Goal: Task Accomplishment & Management: Complete application form

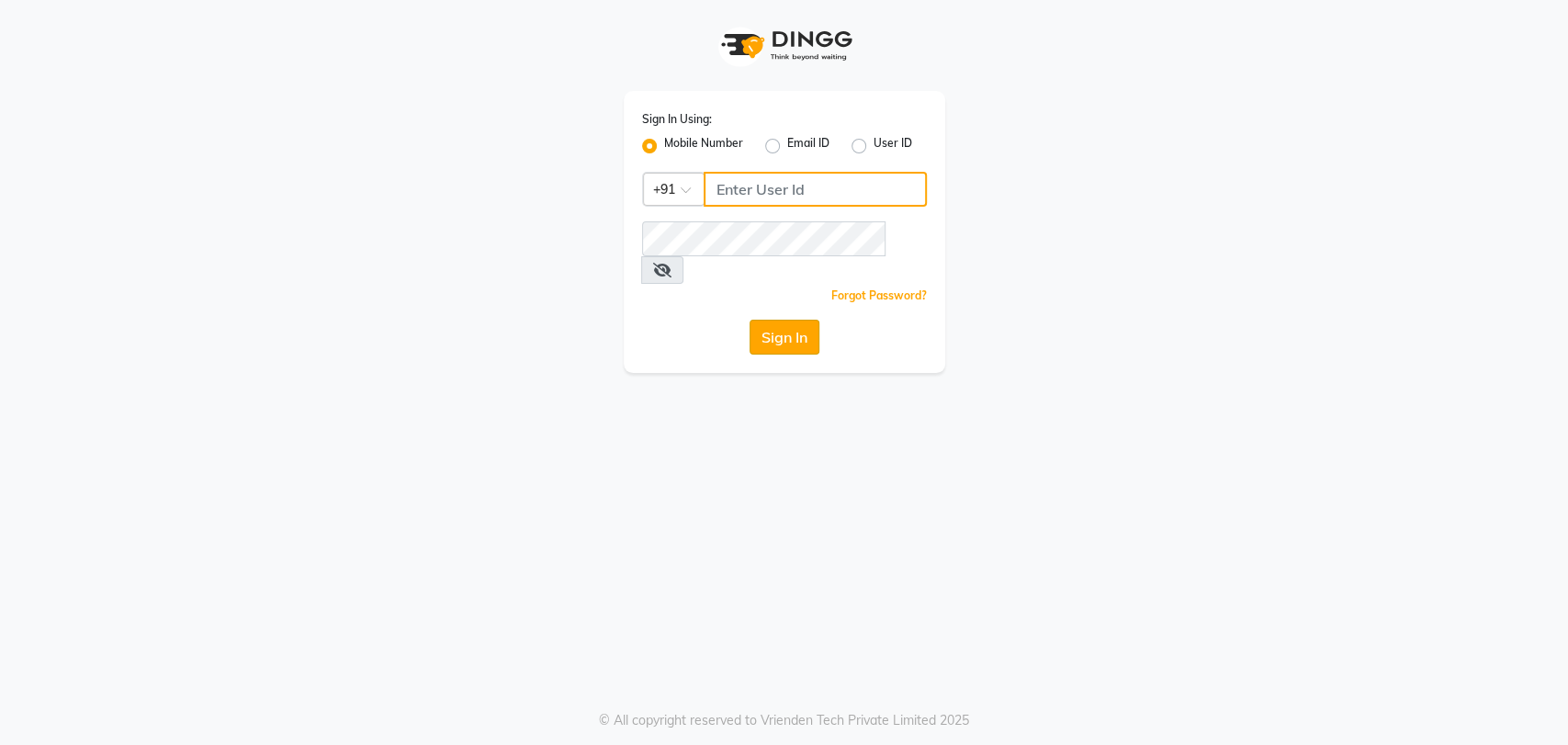
type input "8722144244"
click at [784, 290] on div "Sign In Using: Mobile Number Email ID User ID Country Code × [PHONE_NUMBER] Rem…" at bounding box center [784, 231] width 322 height 282
click at [791, 320] on button "Sign In" at bounding box center [785, 337] width 70 height 35
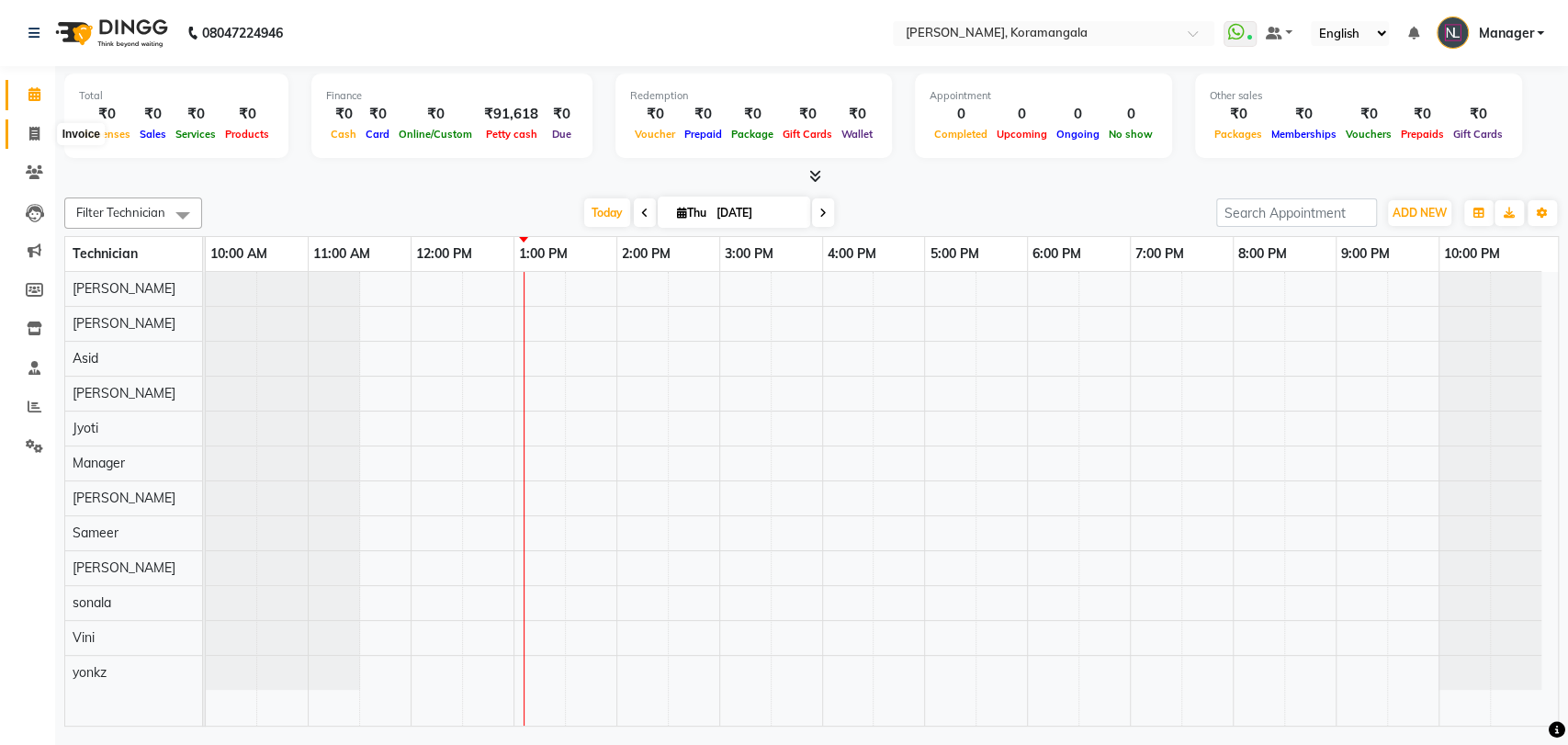
click at [36, 131] on icon at bounding box center [35, 133] width 10 height 14
select select "3769"
select select "service"
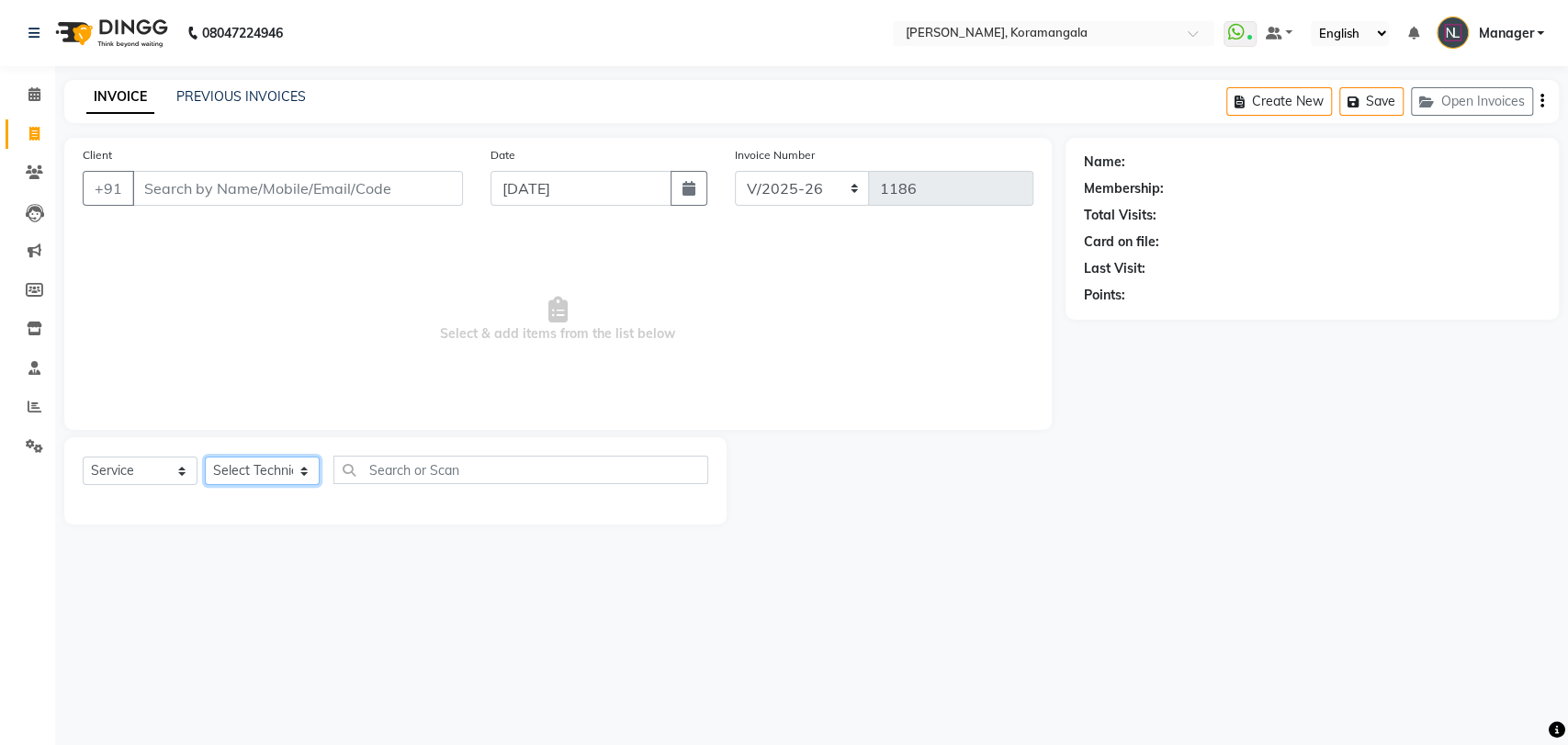
click at [272, 484] on select "Select Technician [PERSON_NAME] Asid [PERSON_NAME] Manager [PERSON_NAME]" at bounding box center [262, 470] width 115 height 29
select select "31522"
click at [205, 456] on select "Select Technician [PERSON_NAME] Asid [PERSON_NAME] Manager [PERSON_NAME]" at bounding box center [262, 470] width 115 height 29
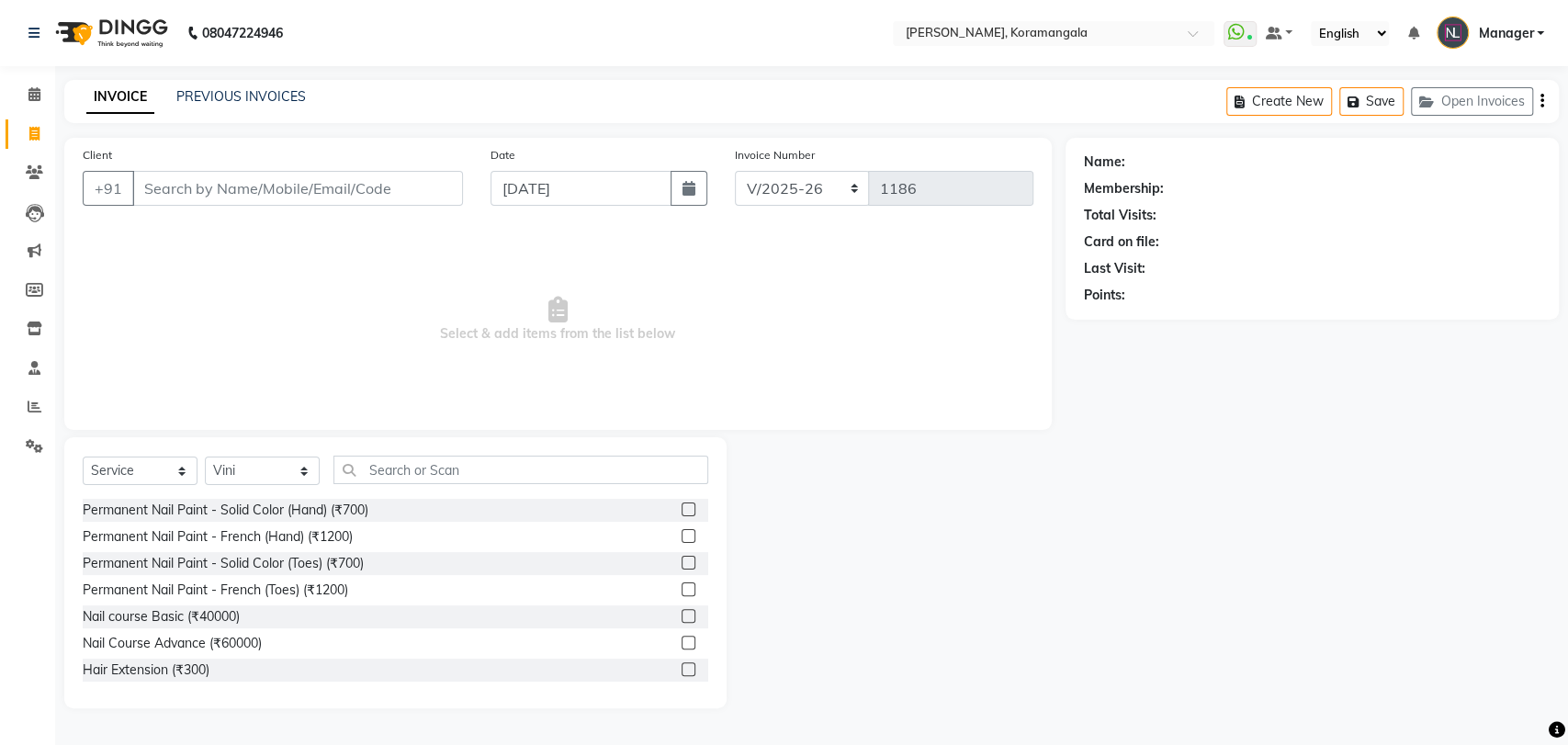
click at [681, 530] on label at bounding box center [688, 536] width 14 height 14
click at [681, 531] on input "checkbox" at bounding box center [687, 537] width 12 height 12
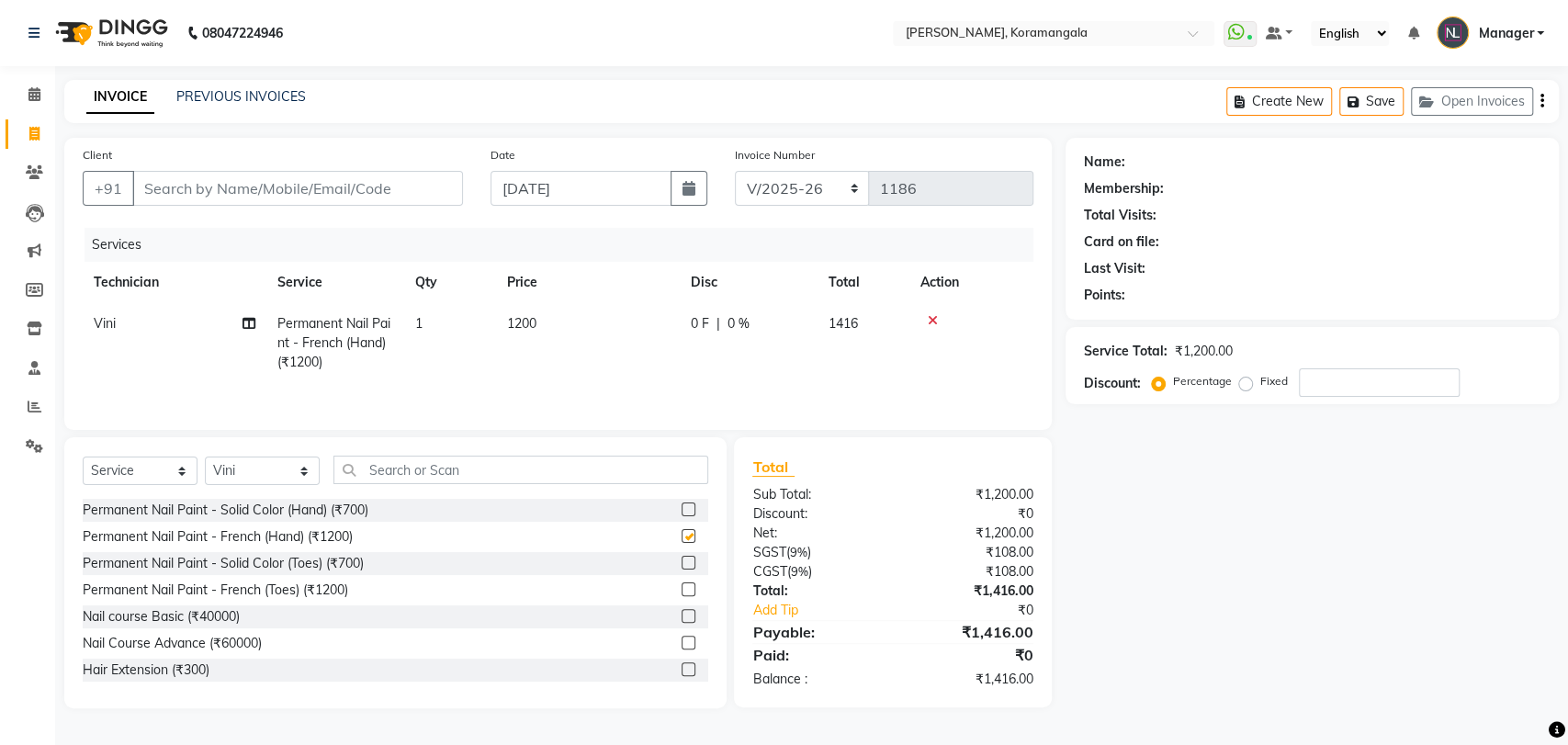
checkbox input "false"
click at [640, 479] on input "text" at bounding box center [521, 469] width 375 height 29
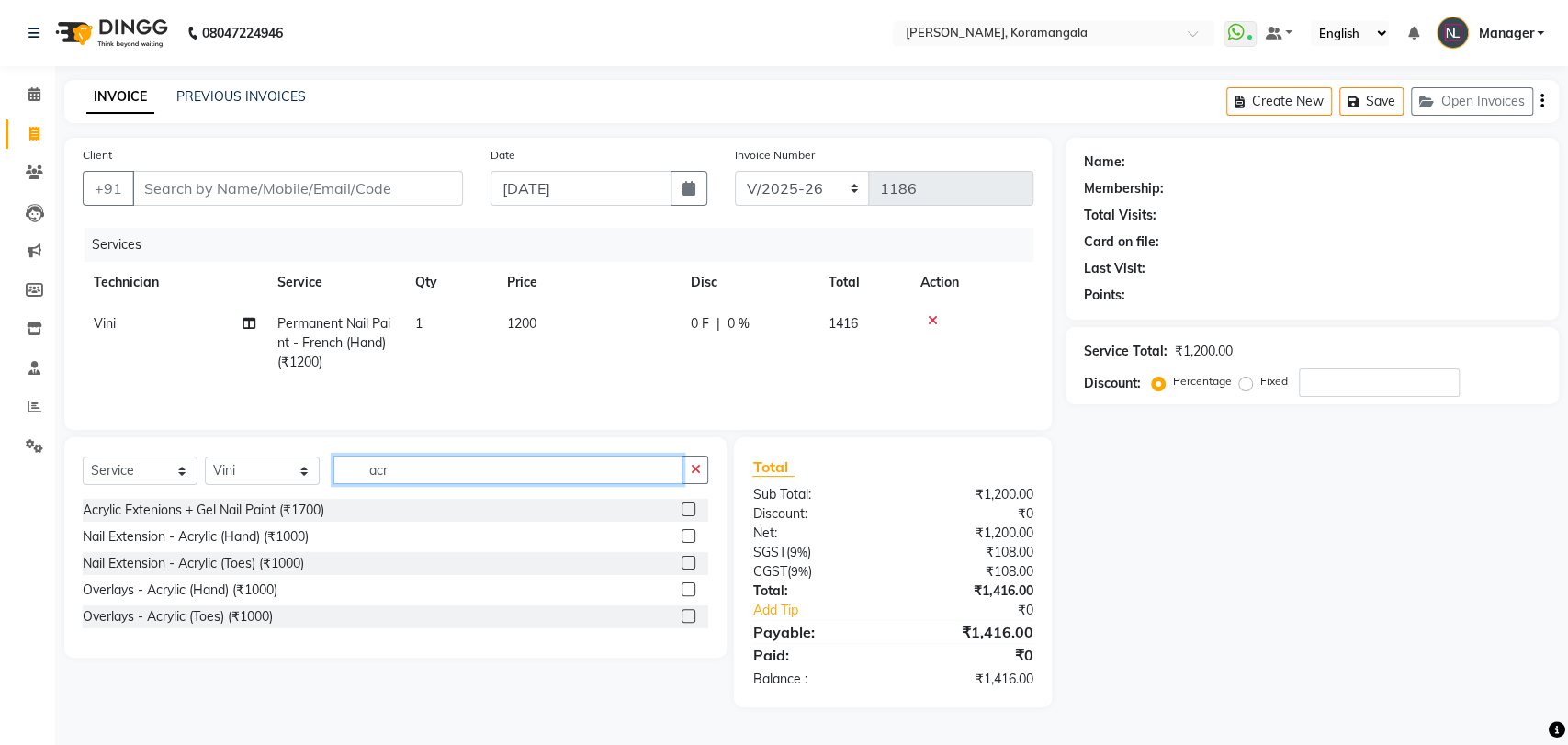
type input "acr"
click at [683, 541] on label at bounding box center [688, 536] width 14 height 14
click at [683, 541] on input "checkbox" at bounding box center [687, 537] width 12 height 12
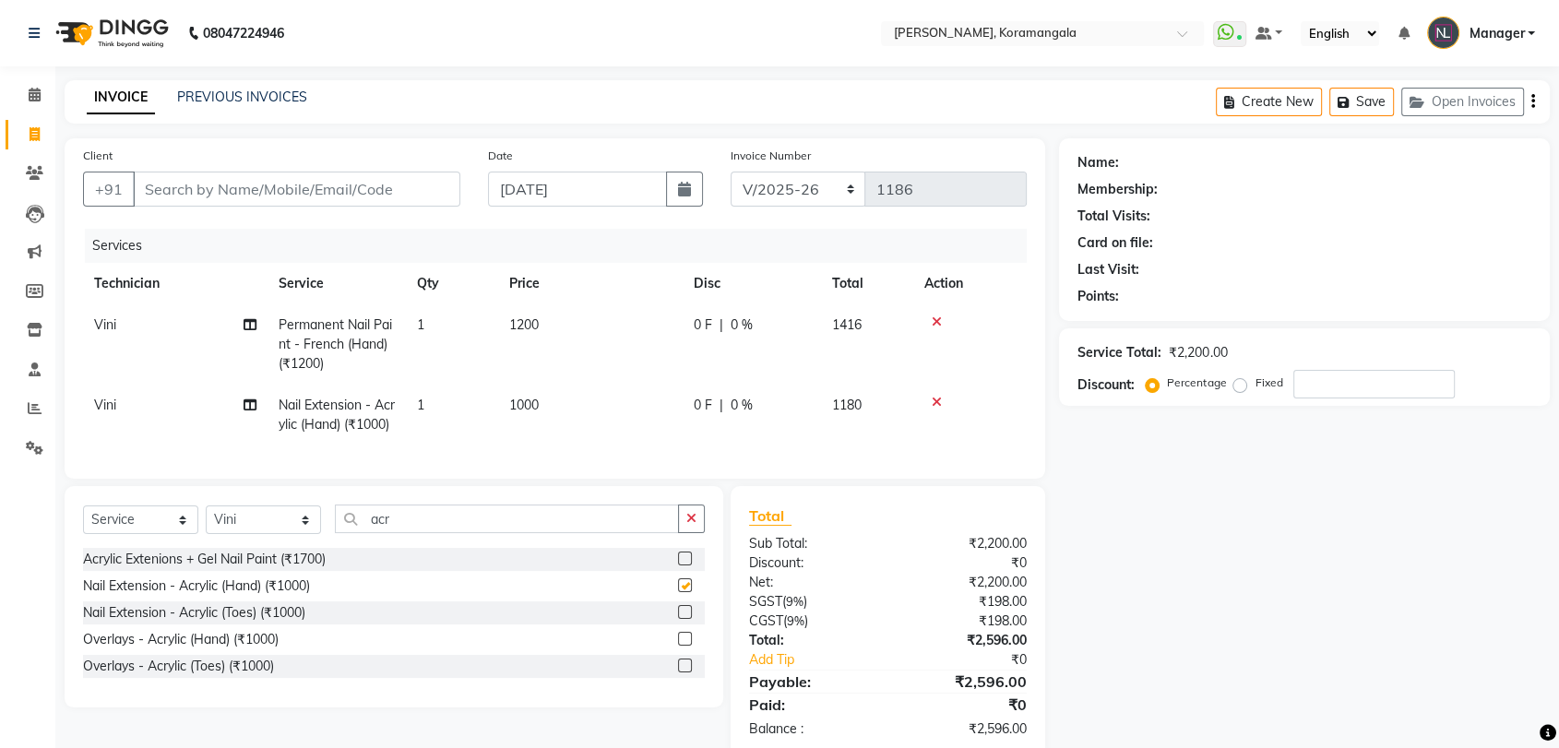
checkbox input "false"
click at [293, 534] on select "Select Technician [PERSON_NAME] Asid [PERSON_NAME] Manager [PERSON_NAME]" at bounding box center [263, 519] width 115 height 29
select select "84918"
click at [206, 534] on select "Select Technician [PERSON_NAME] Asid [PERSON_NAME] Manager [PERSON_NAME]" at bounding box center [263, 519] width 115 height 29
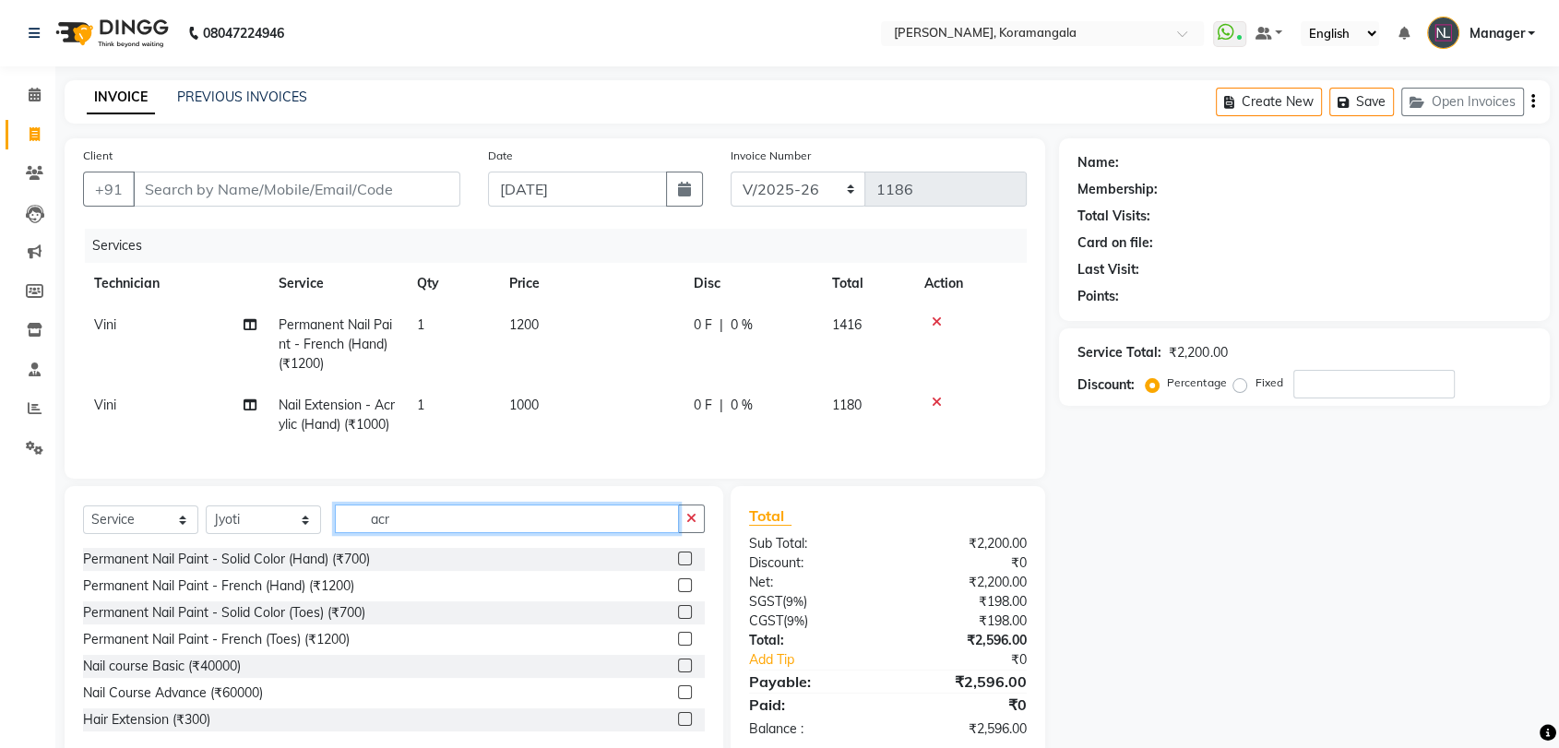
click at [454, 533] on input "acr" at bounding box center [507, 518] width 344 height 29
type input "a"
type input "e"
click at [306, 196] on input "Client" at bounding box center [296, 189] width 327 height 35
type input "9"
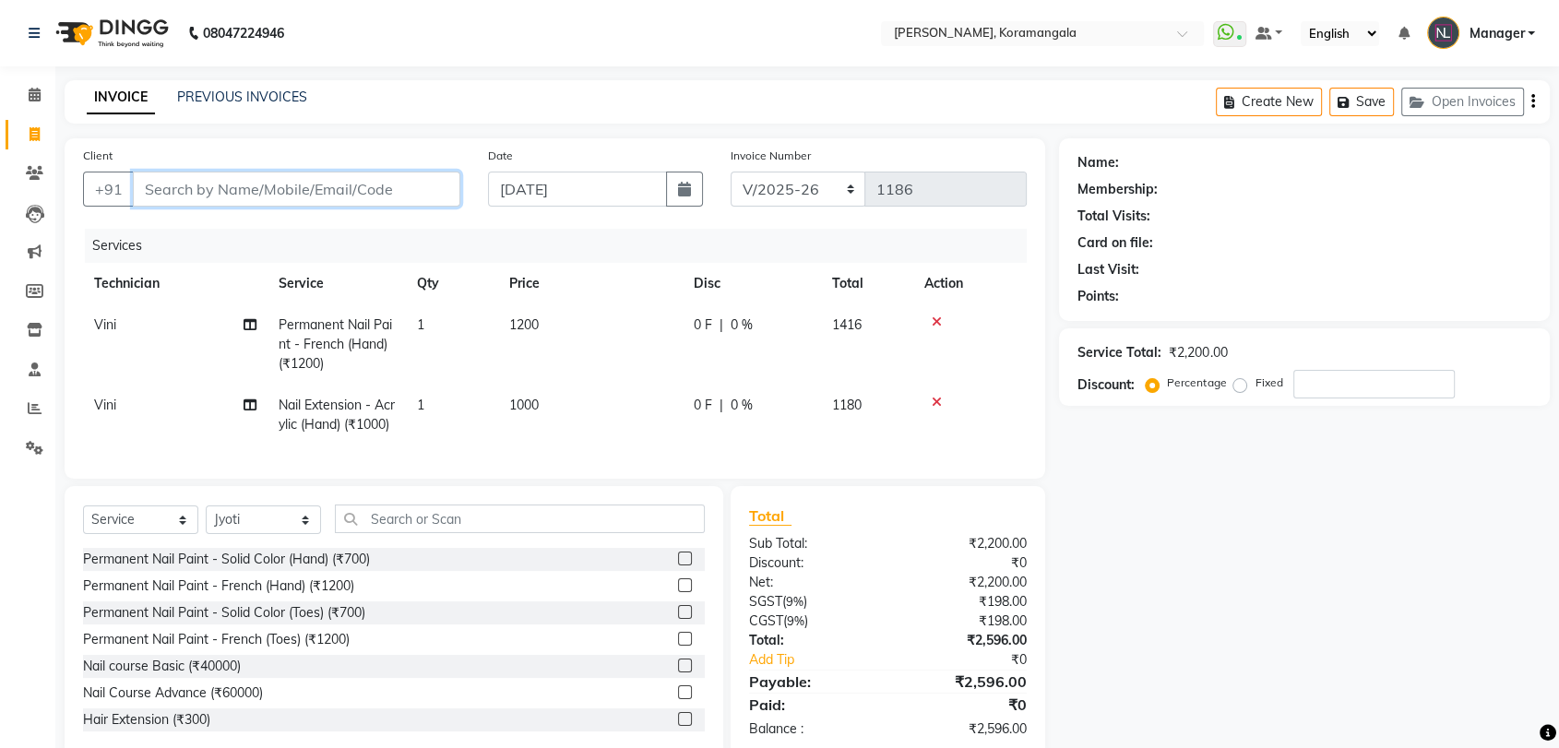
type input "0"
type input "9176777104"
click at [428, 180] on span "Add Client" at bounding box center [412, 189] width 73 height 18
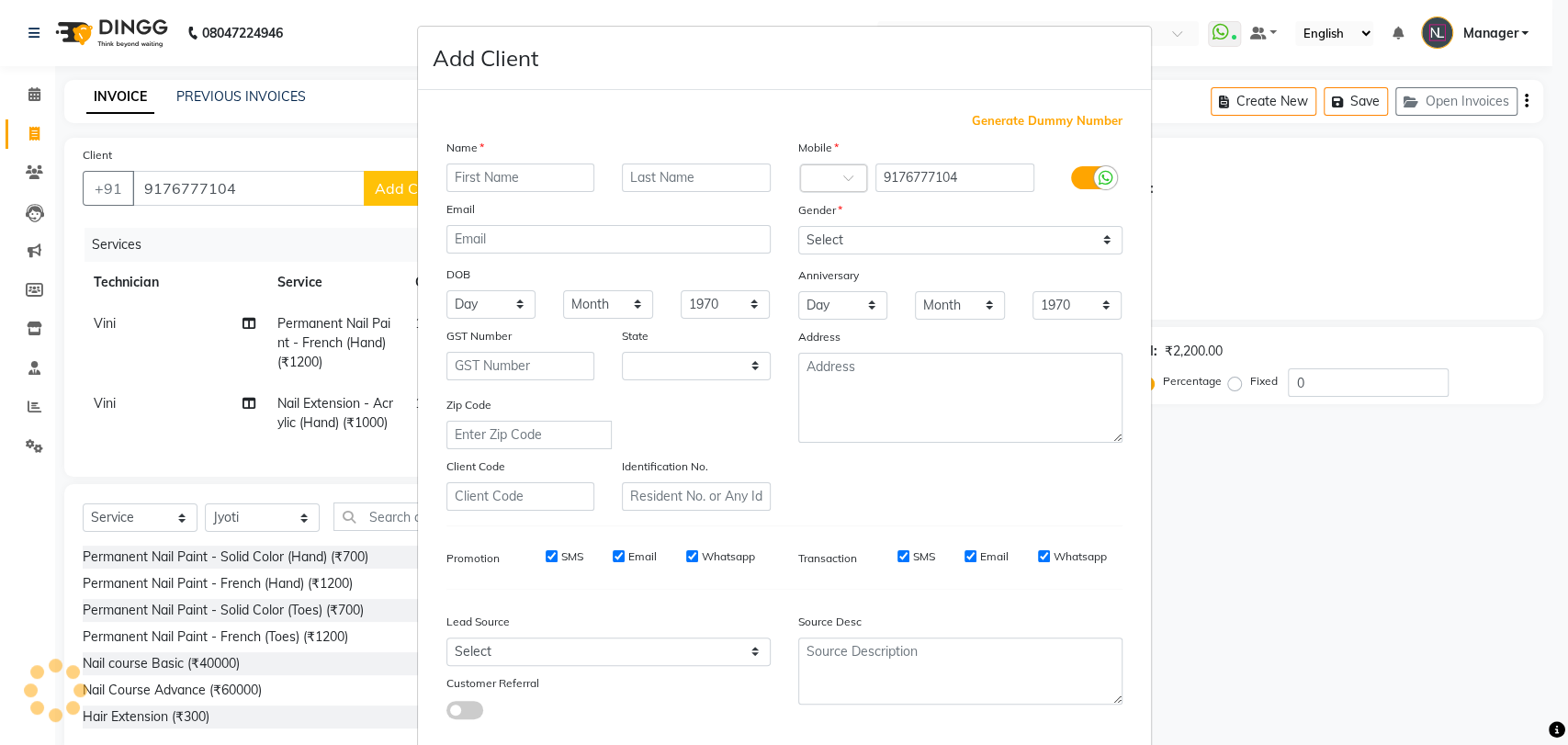
select select "21"
type input "prerna"
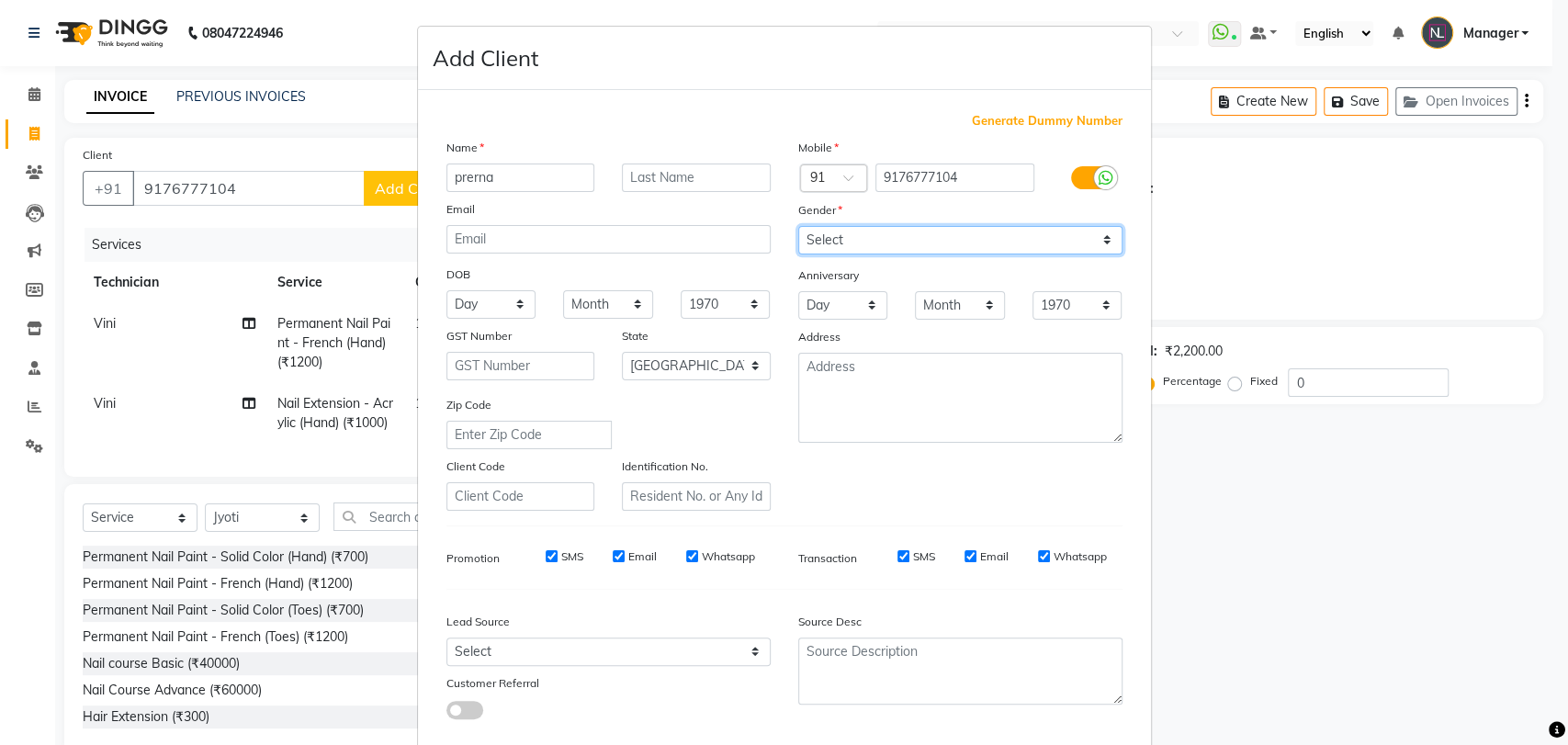
click at [843, 242] on select "Select [DEMOGRAPHIC_DATA] [DEMOGRAPHIC_DATA] Other Prefer Not To Say" at bounding box center [960, 240] width 325 height 29
select select "[DEMOGRAPHIC_DATA]"
click at [798, 226] on select "Select [DEMOGRAPHIC_DATA] [DEMOGRAPHIC_DATA] Other Prefer Not To Say" at bounding box center [960, 240] width 325 height 29
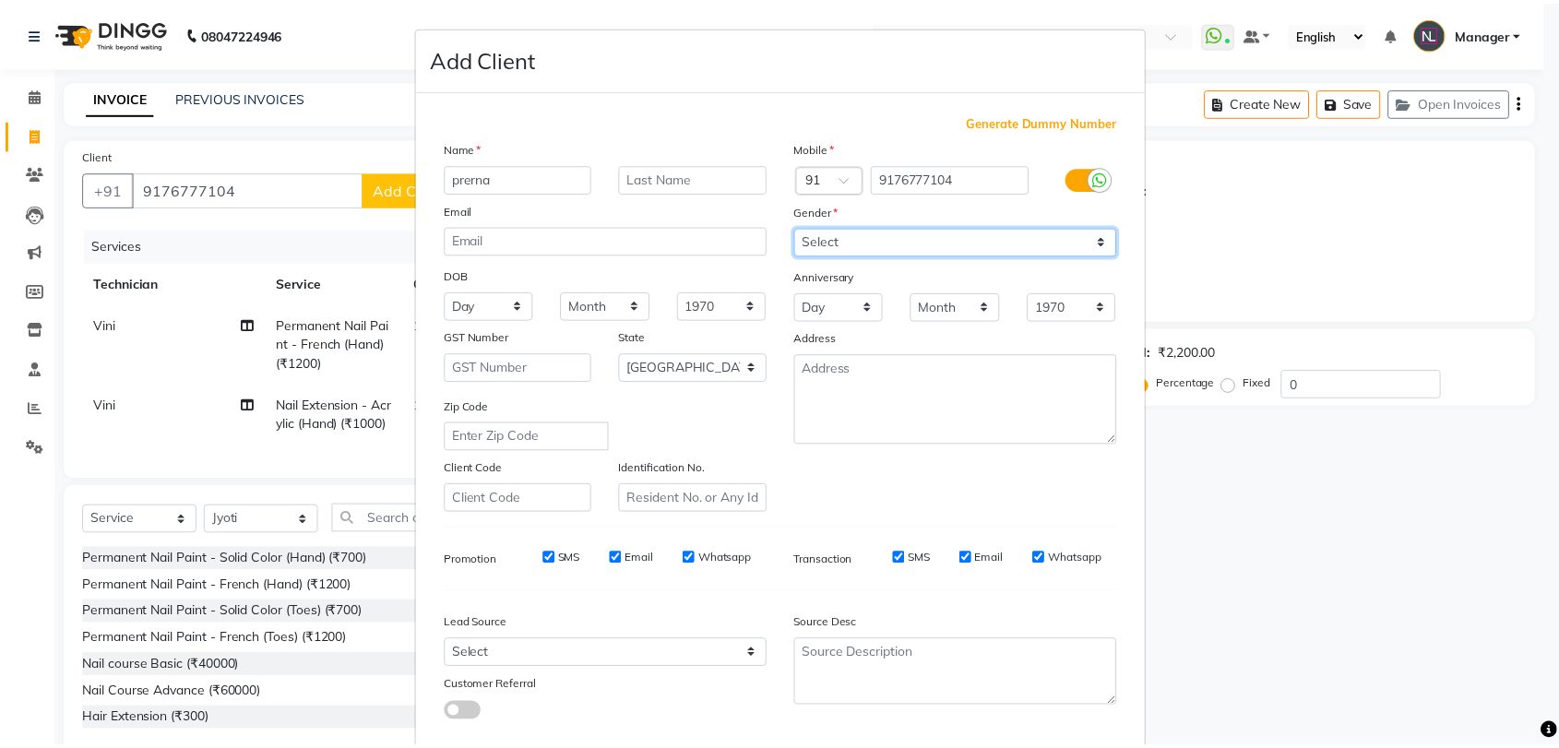
scroll to position [100, 0]
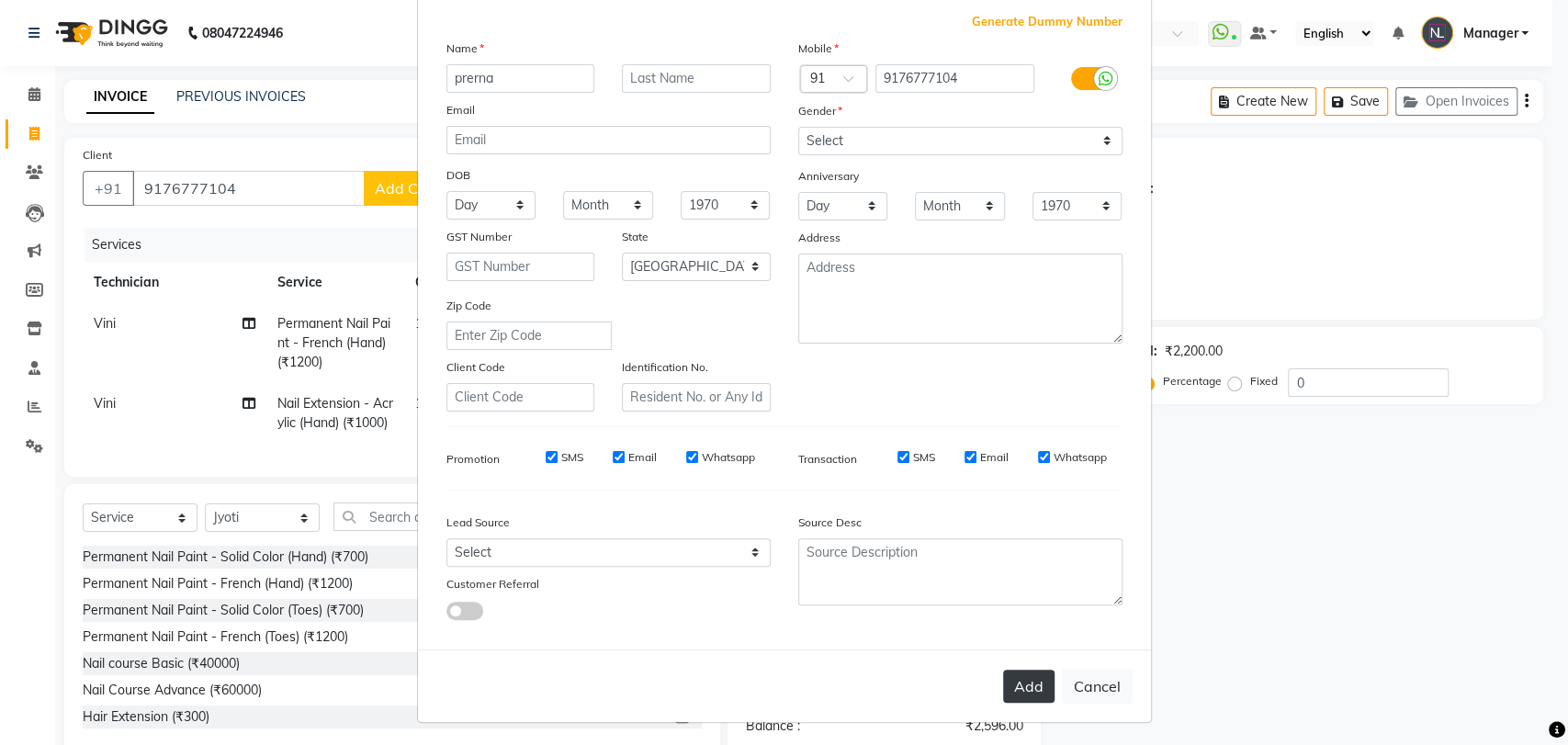
drag, startPoint x: 1017, startPoint y: 663, endPoint x: 1019, endPoint y: 684, distance: 21.1
click at [1019, 684] on div "Add Cancel" at bounding box center [785, 685] width 733 height 73
click at [1019, 684] on button "Add" at bounding box center [1029, 685] width 52 height 33
type input "91******04"
select select
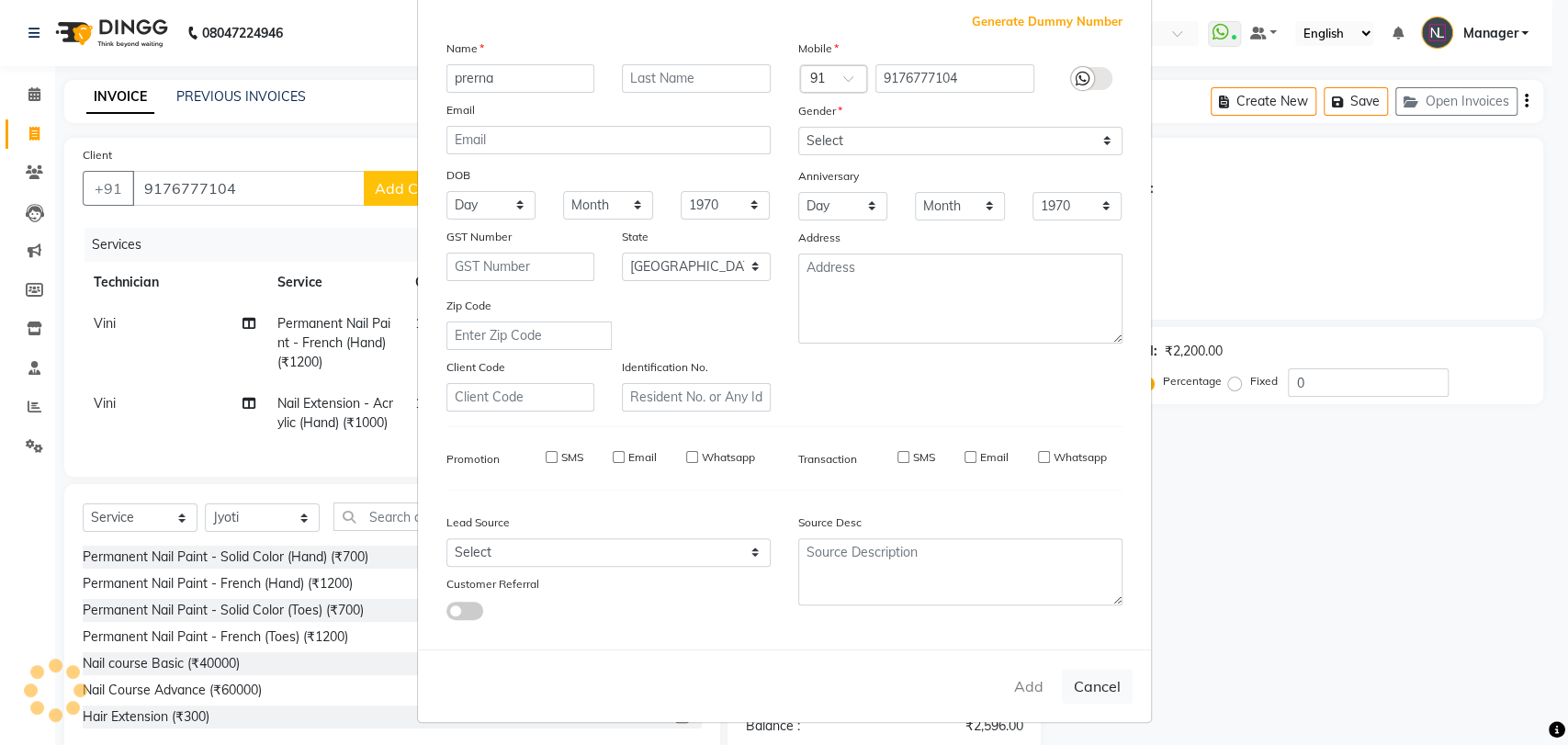
select select
select select "null"
select select
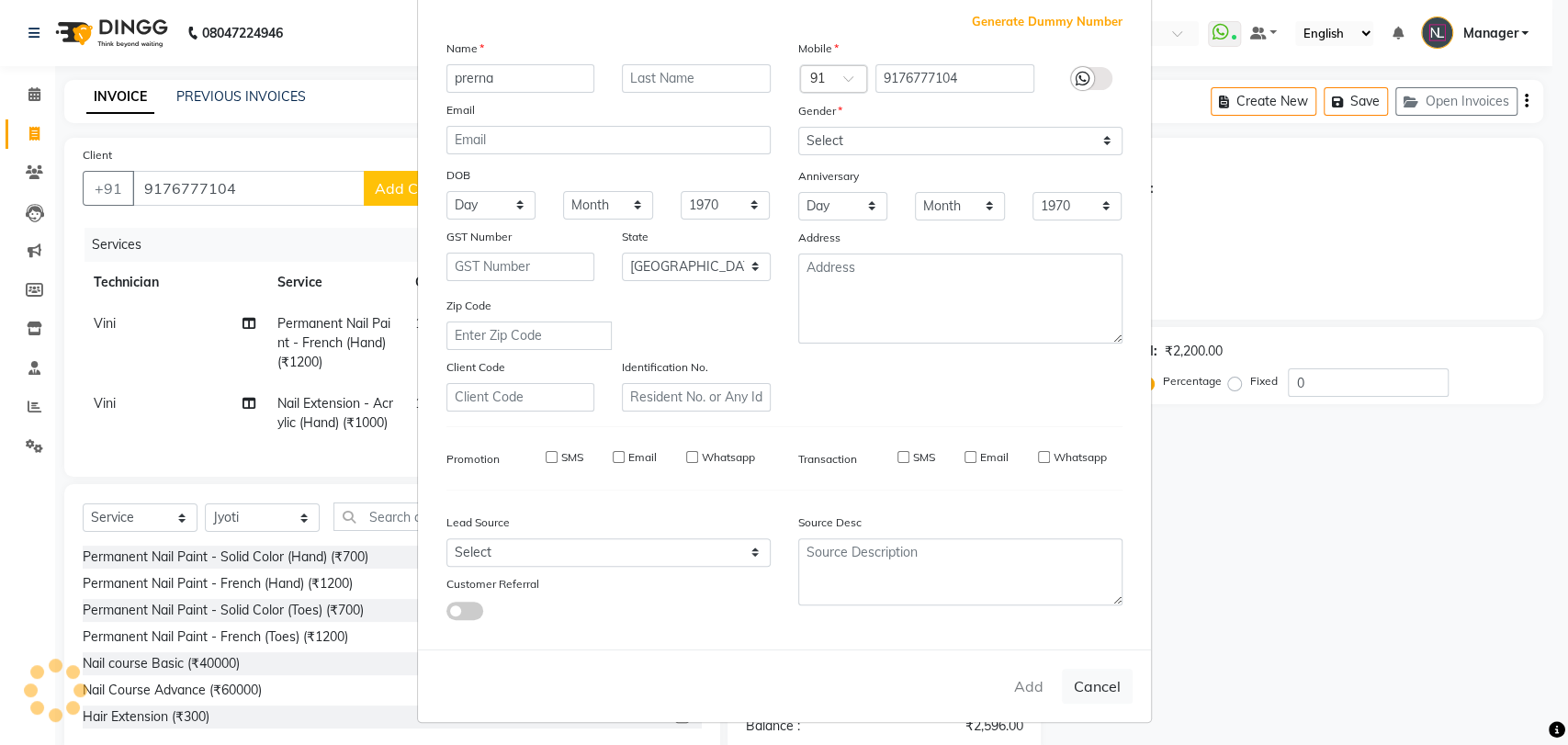
select select
checkbox input "false"
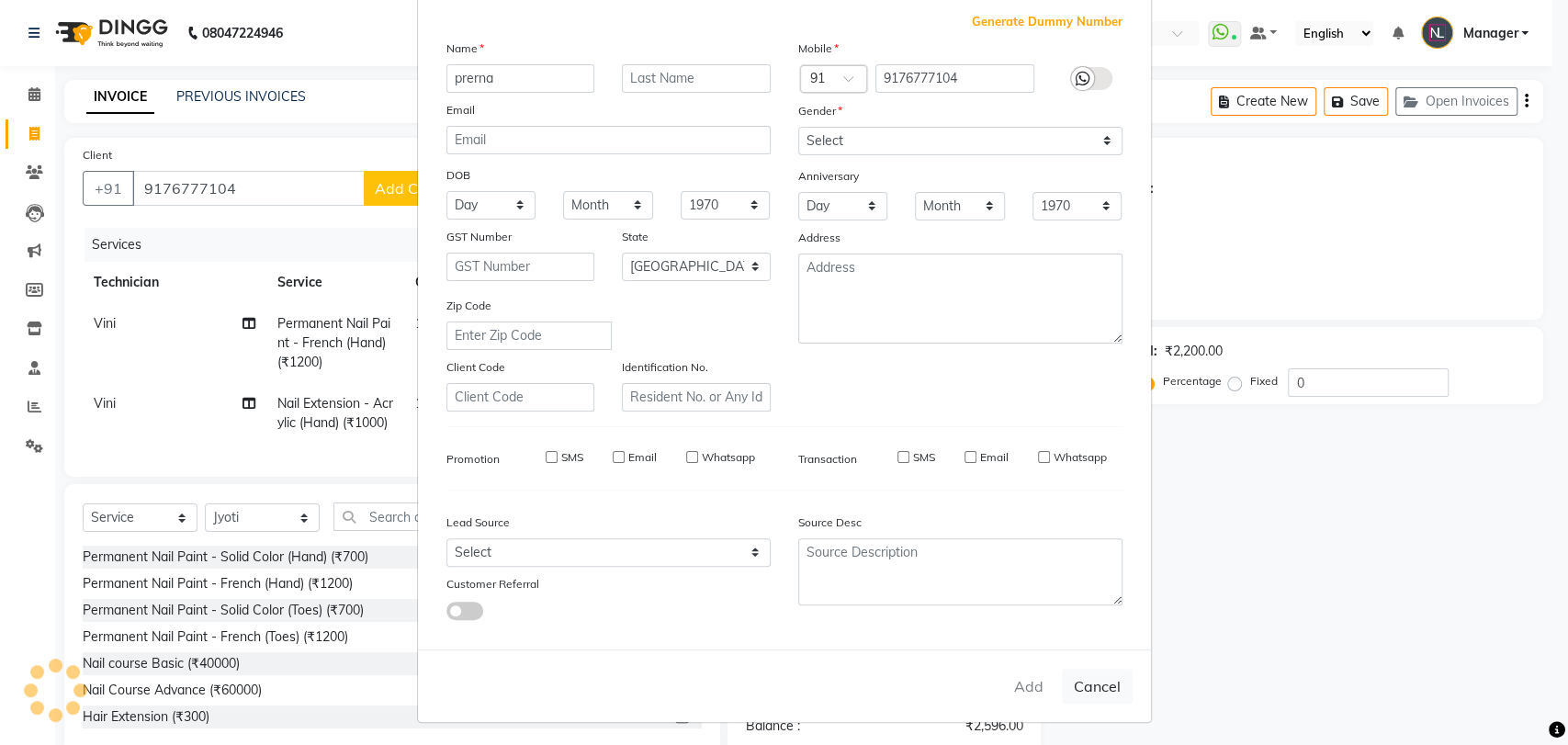
checkbox input "false"
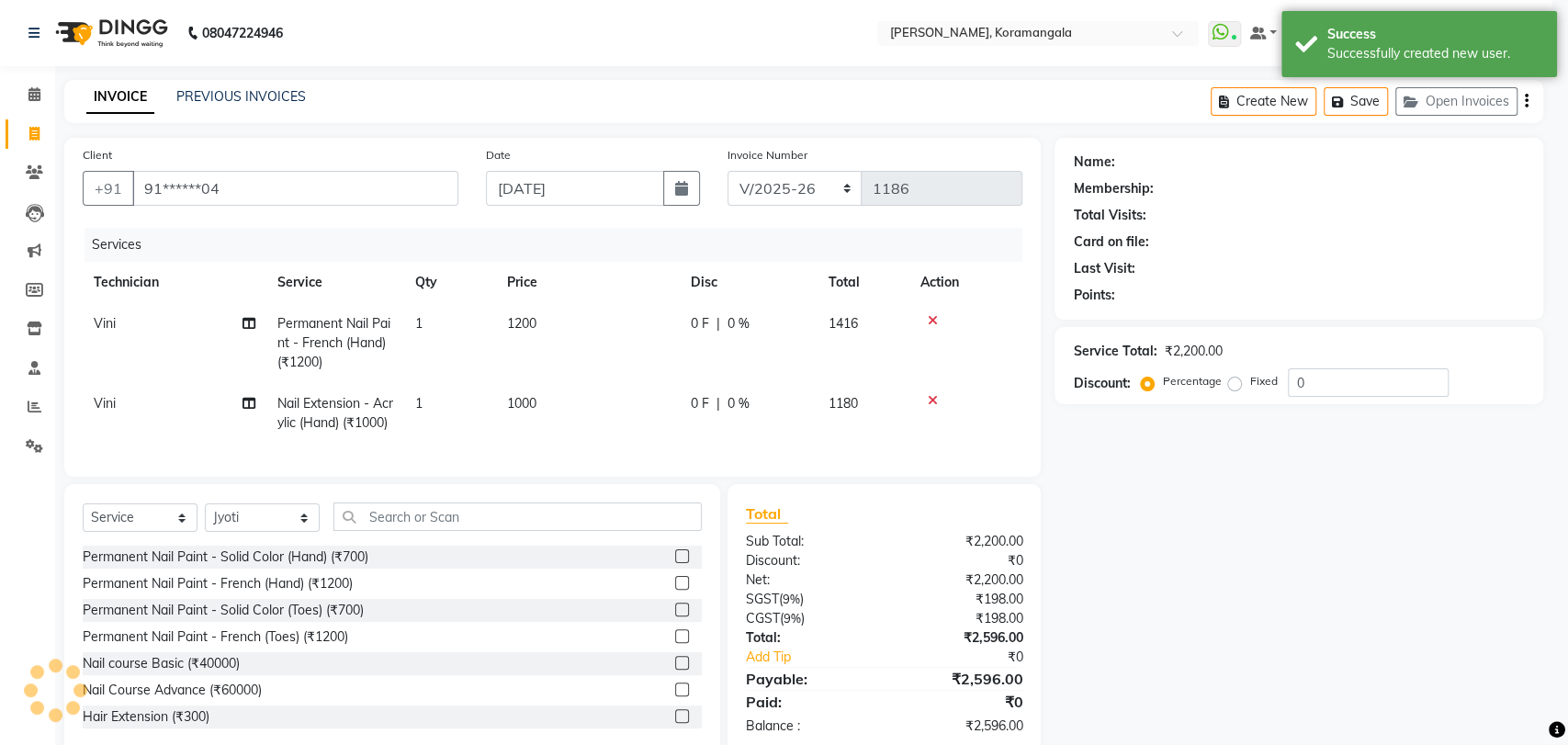
select select "1: Object"
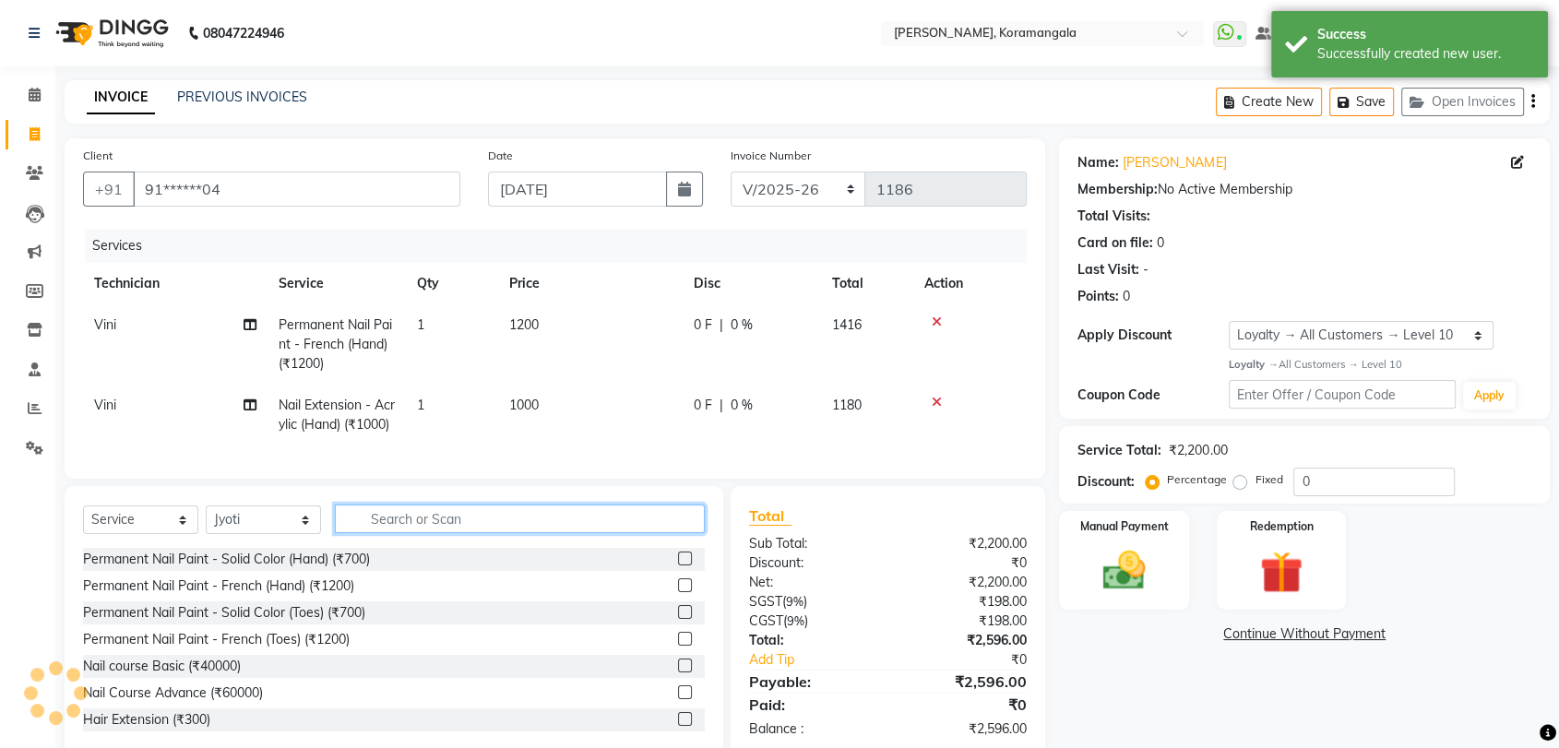
click at [398, 533] on input "text" at bounding box center [520, 518] width 370 height 29
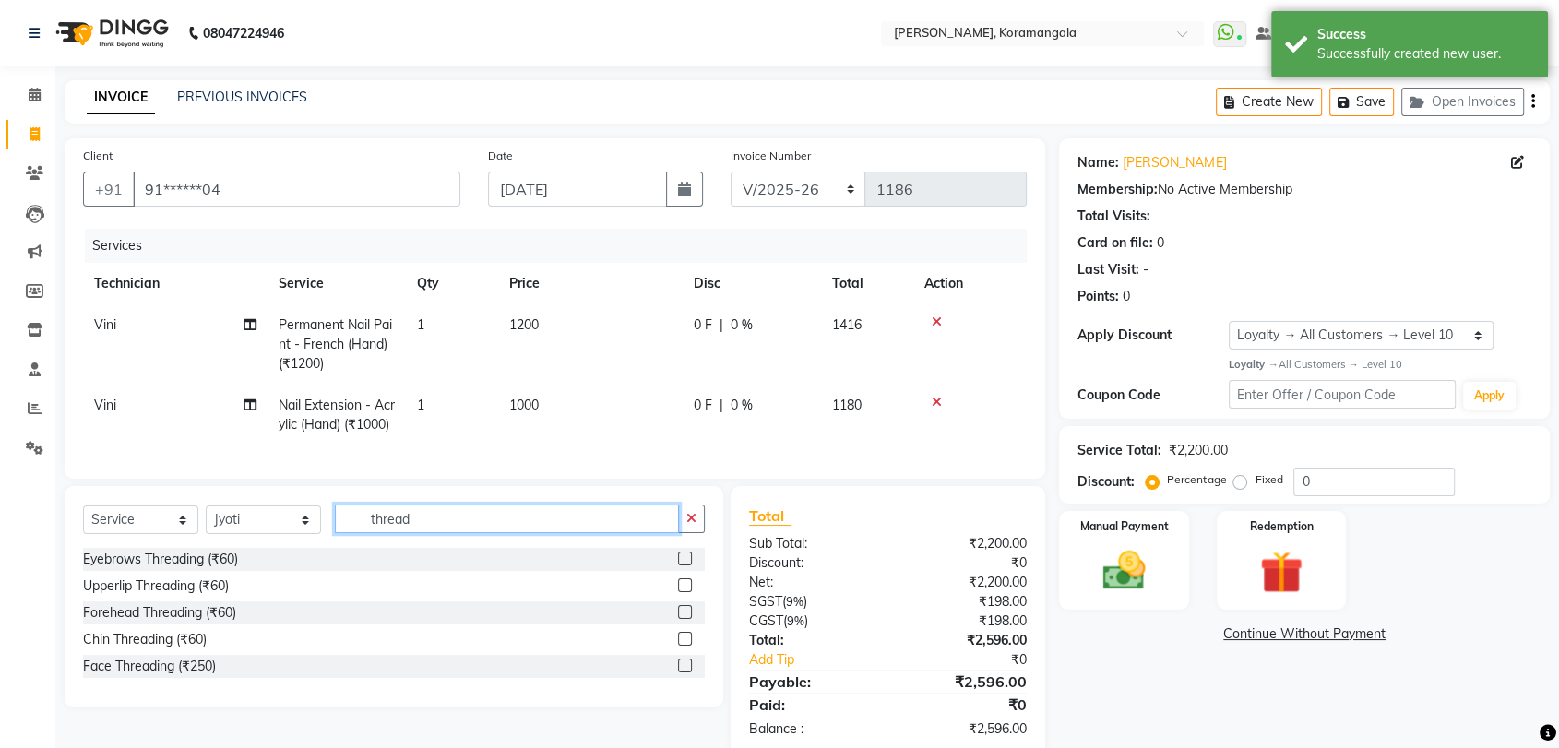
type input "thread"
click at [684, 565] on label at bounding box center [685, 558] width 14 height 14
click at [684, 565] on input "checkbox" at bounding box center [684, 559] width 12 height 12
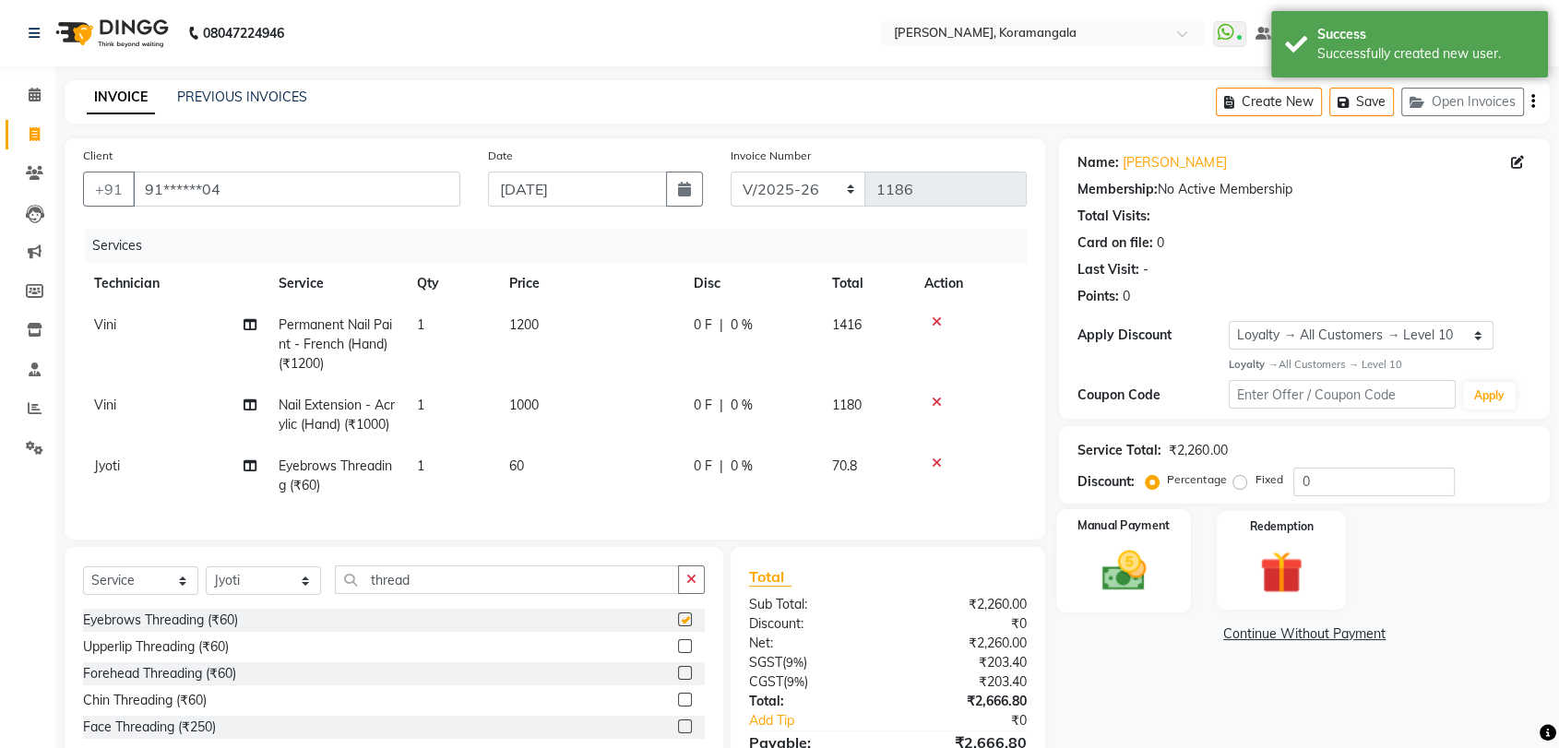
checkbox input "false"
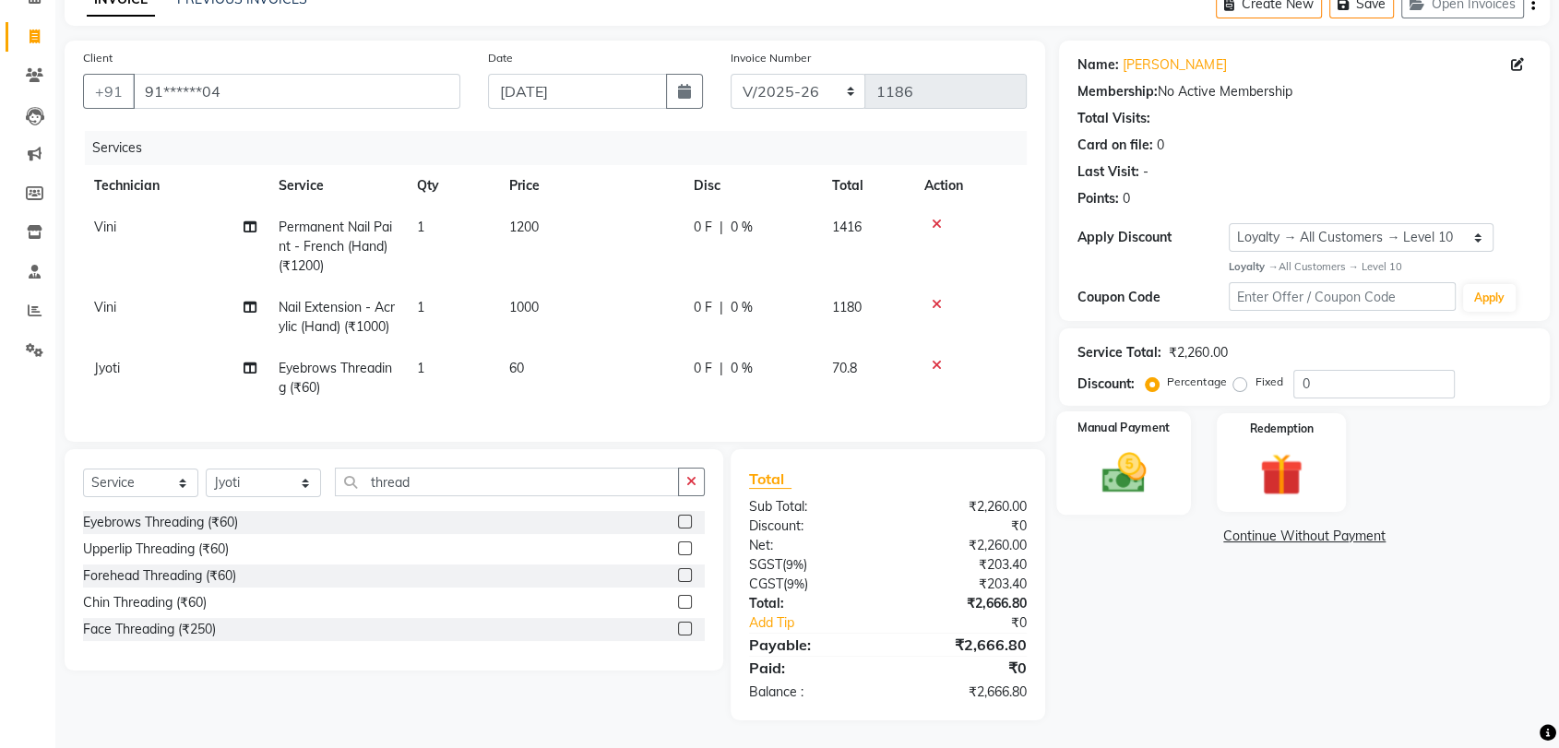
click at [1176, 444] on div "Manual Payment" at bounding box center [1124, 462] width 135 height 103
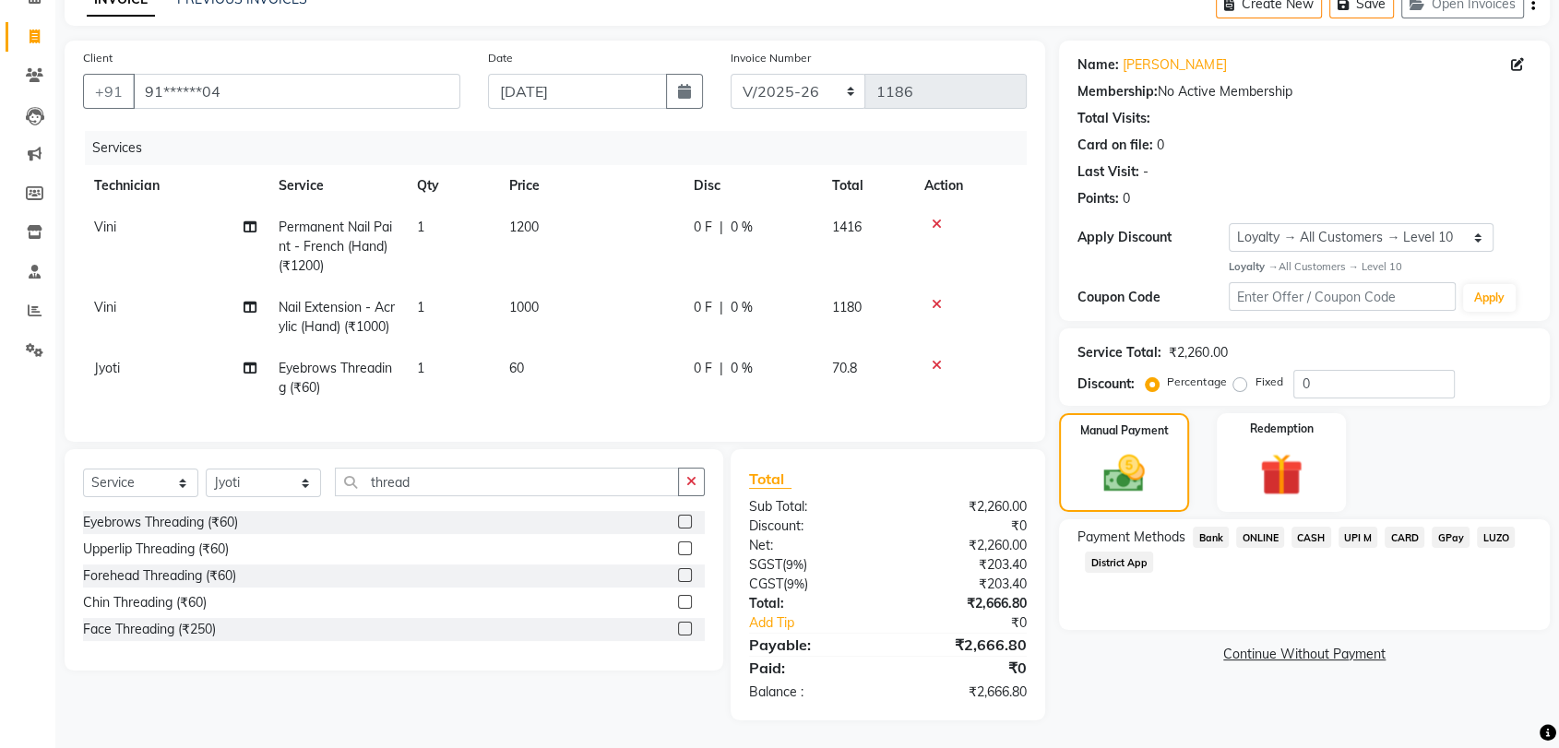
click at [1260, 527] on span "ONLINE" at bounding box center [1260, 537] width 48 height 21
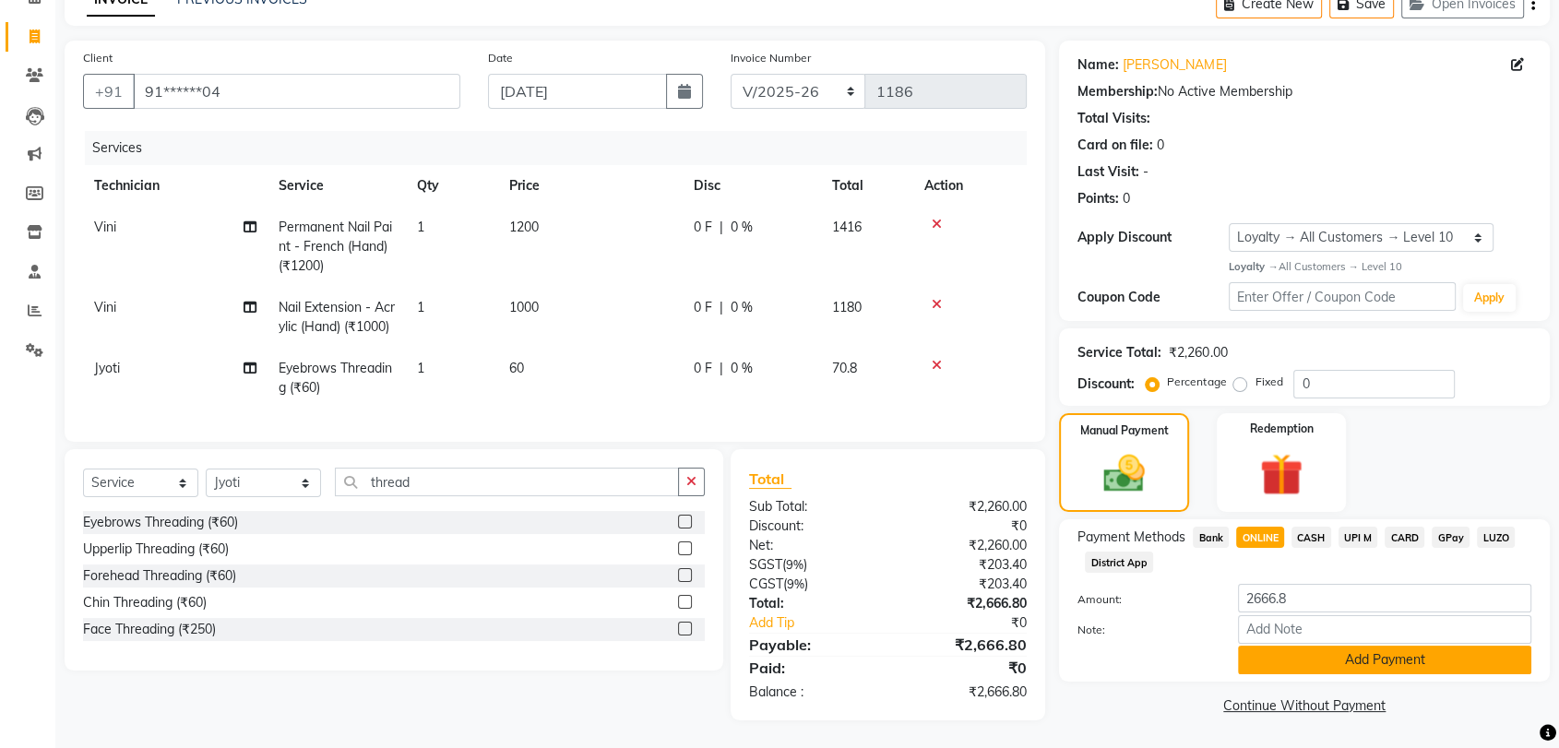
click at [1353, 646] on button "Add Payment" at bounding box center [1384, 660] width 293 height 29
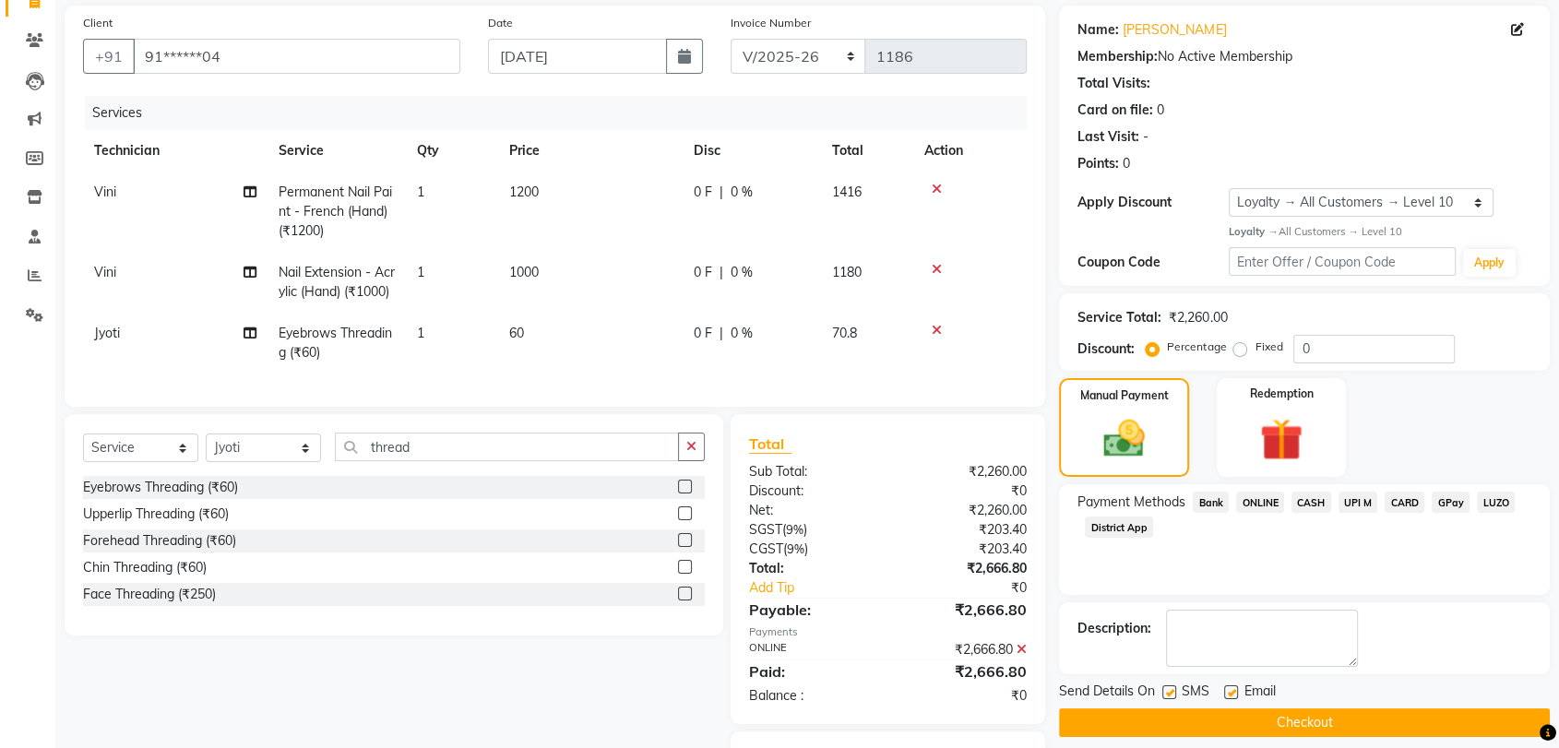
scroll to position [262, 0]
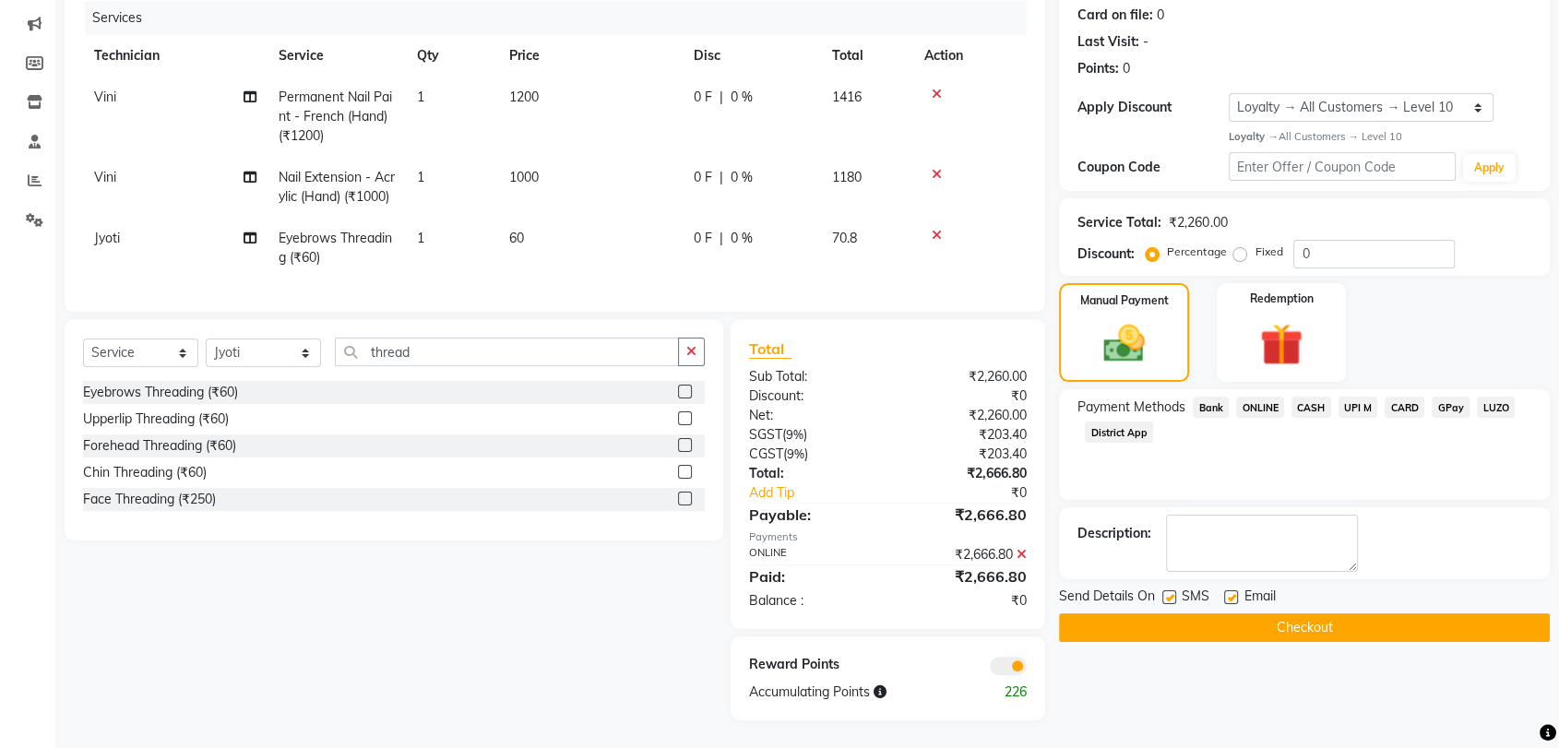
click at [1350, 613] on button "Checkout" at bounding box center [1304, 627] width 491 height 29
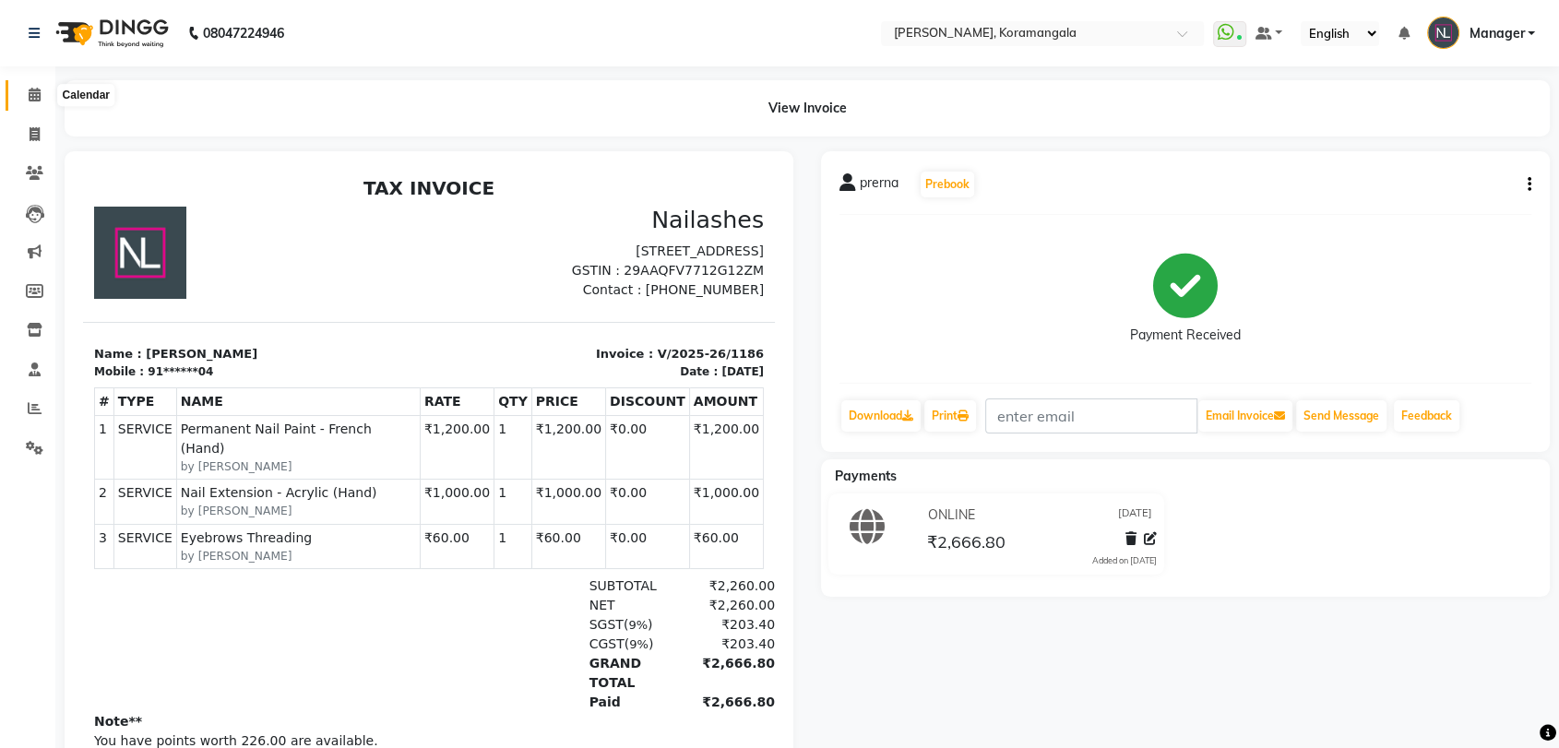
click at [35, 90] on icon at bounding box center [35, 95] width 12 height 14
